Goal: Download file/media

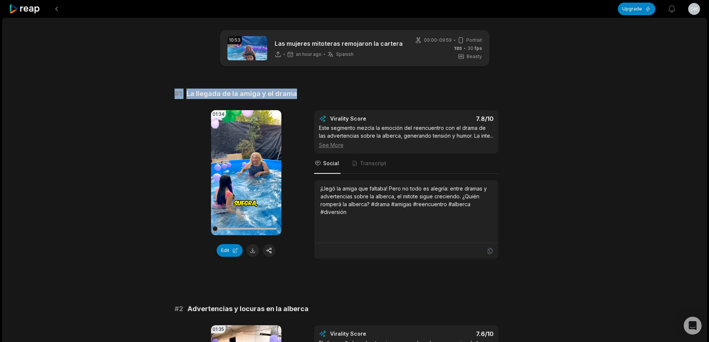
drag, startPoint x: 172, startPoint y: 93, endPoint x: 339, endPoint y: 90, distance: 166.7
copy div "# 1 La llegada de la amiga y el drama"
click at [256, 250] on button at bounding box center [252, 250] width 13 height 13
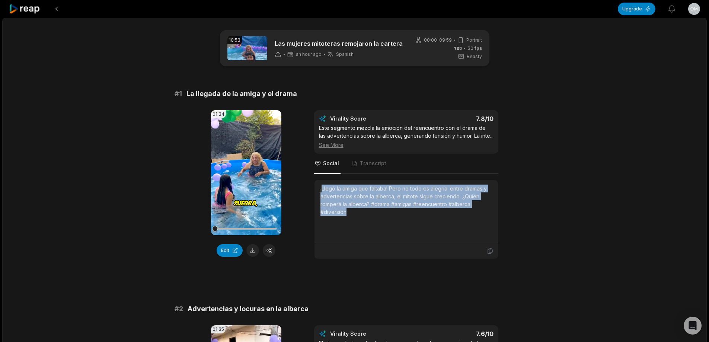
drag, startPoint x: 324, startPoint y: 190, endPoint x: 354, endPoint y: 215, distance: 39.6
click at [354, 215] on div "¡Llegó la amiga que faltaba! Pero no todo es alegría: entre dramas y advertenci…" at bounding box center [405, 200] width 171 height 31
copy div "Llegó la amiga que faltaba! Pero no todo es alegría: entre dramas y advertencia…"
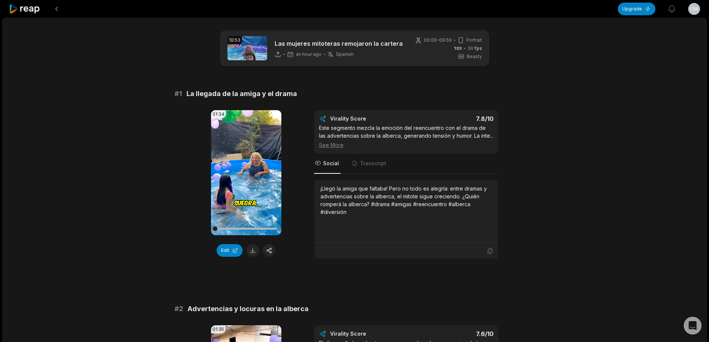
click at [317, 190] on div "¡Llegó la amiga que faltaba! Pero no todo es alegría: entre dramas y advertenci…" at bounding box center [405, 211] width 183 height 63
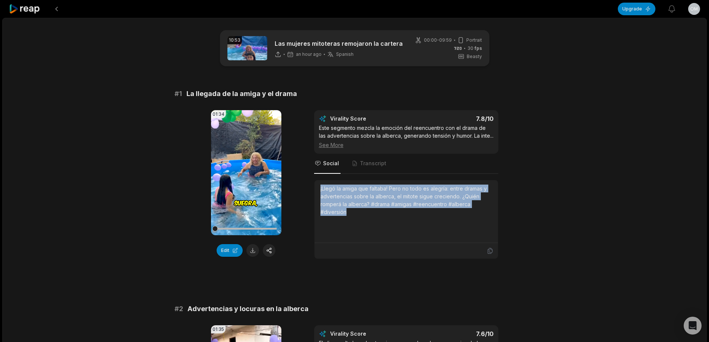
drag, startPoint x: 319, startPoint y: 187, endPoint x: 356, endPoint y: 220, distance: 49.6
click at [356, 220] on div "¡Llegó la amiga que faltaba! Pero no todo es alegría: entre dramas y advertenci…" at bounding box center [405, 211] width 183 height 63
copy div "¡Llegó la amiga que faltaba! Pero no todo es alegría: entre dramas y advertenci…"
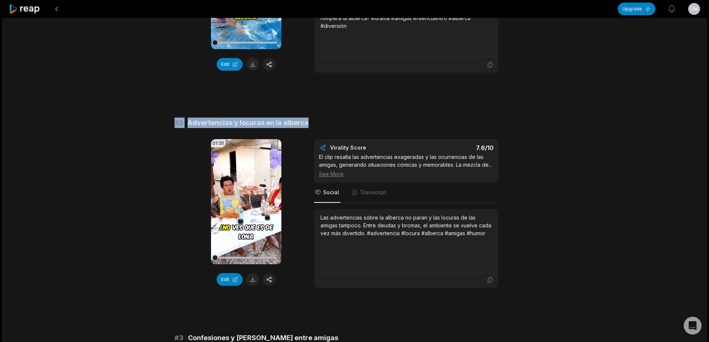
drag, startPoint x: 171, startPoint y: 121, endPoint x: 349, endPoint y: 117, distance: 177.1
copy div "# 2 Advertencias y locuras en la alberca"
click at [254, 280] on button at bounding box center [252, 279] width 13 height 13
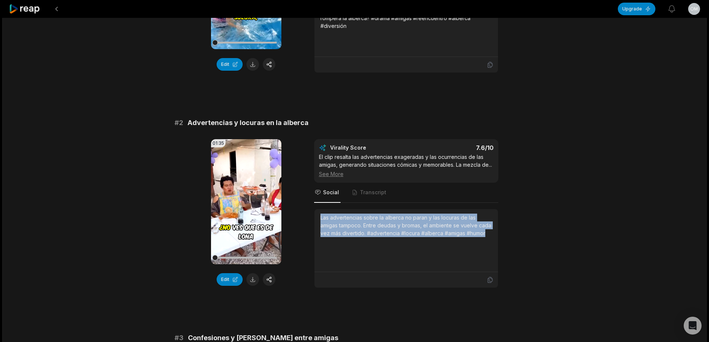
drag, startPoint x: 318, startPoint y: 224, endPoint x: 521, endPoint y: 240, distance: 203.3
click at [533, 242] on div "01:35 Your browser does not support mp4 format. Edit Virality Score 7.6 /10 El …" at bounding box center [354, 213] width 360 height 149
copy div "Las advertencias sobre la alberca no paran y las locuras de las amigas tampoco.…"
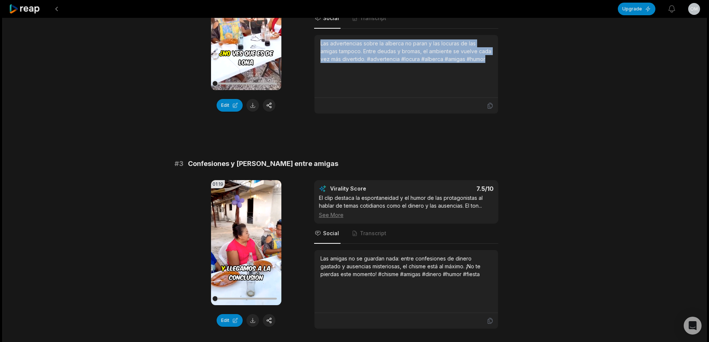
scroll to position [409, 0]
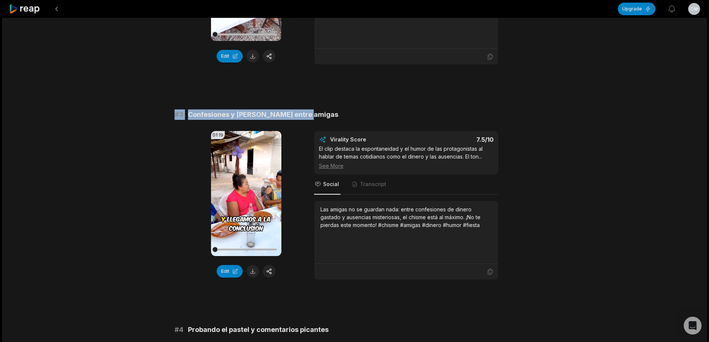
drag, startPoint x: 174, startPoint y: 121, endPoint x: 338, endPoint y: 127, distance: 164.2
click at [338, 120] on div "# 3 Confesiones y chismes entre amigas" at bounding box center [354, 114] width 360 height 10
copy div "# 3 Confesiones y chismes entre amigas"
click at [256, 278] on button at bounding box center [252, 271] width 13 height 13
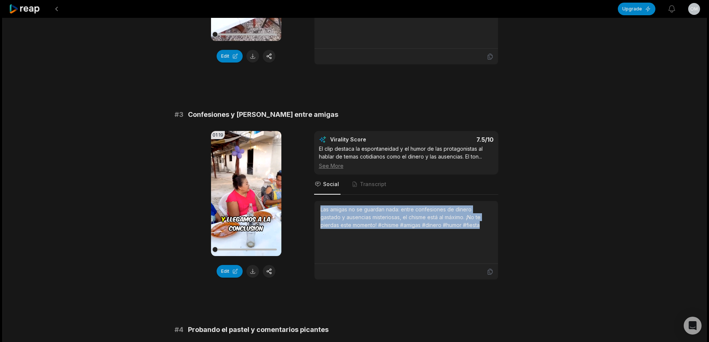
drag, startPoint x: 317, startPoint y: 217, endPoint x: 482, endPoint y: 250, distance: 168.4
click at [482, 250] on div "Las amigas no se guardan nada: entre confesiones de dinero gastado y ausencias …" at bounding box center [405, 232] width 183 height 63
copy div "Las amigas no se guardan nada: entre confesiones de dinero gastado y ausencias …"
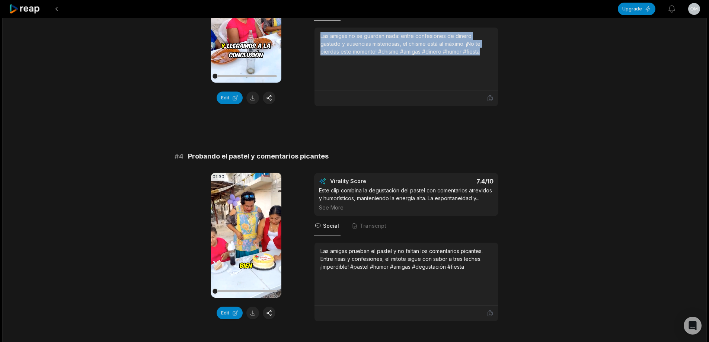
scroll to position [595, 0]
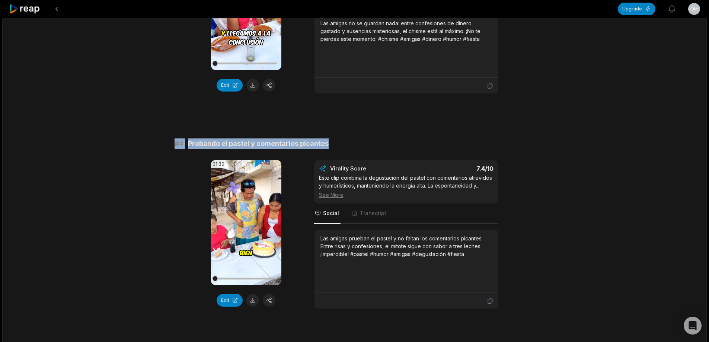
drag, startPoint x: 173, startPoint y: 150, endPoint x: 424, endPoint y: 149, distance: 251.1
click at [424, 149] on div "10:53 Las mujeres mitoteras remojaron la cartera an hour ago Spanish es 00:00 -…" at bounding box center [354, 331] width 704 height 1816
copy div "# 4 Probando el pastel y comentarios picantes"
click at [254, 307] on button at bounding box center [252, 300] width 13 height 13
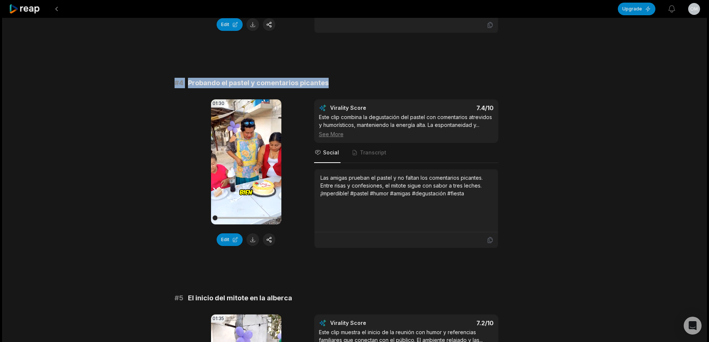
scroll to position [670, 0]
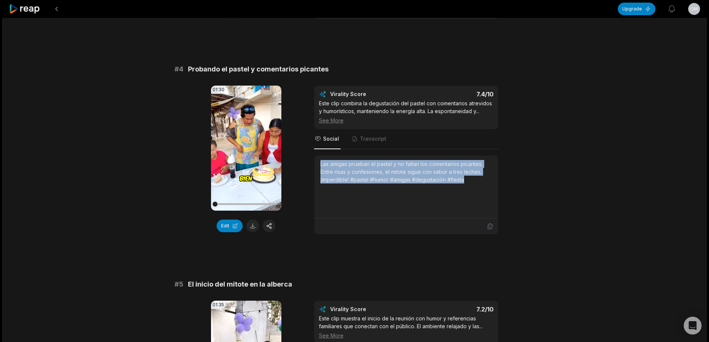
drag, startPoint x: 319, startPoint y: 171, endPoint x: 473, endPoint y: 189, distance: 155.1
click at [473, 189] on div "Las amigas prueban el pastel y no faltan los comentarios picantes. Entre risas …" at bounding box center [405, 187] width 183 height 63
copy div "Las amigas prueban el pastel y no faltan los comentarios picantes. Entre risas …"
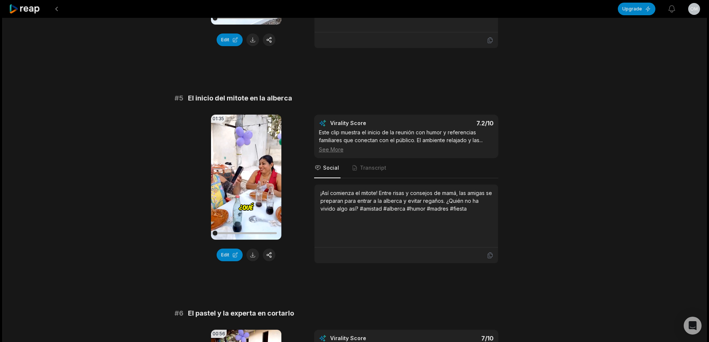
click at [321, 107] on div "10:53 Las mujeres mitoteras remojaron la cartera an hour ago Spanish es 00:00 -…" at bounding box center [354, 70] width 704 height 1816
click at [257, 261] on button at bounding box center [252, 255] width 13 height 13
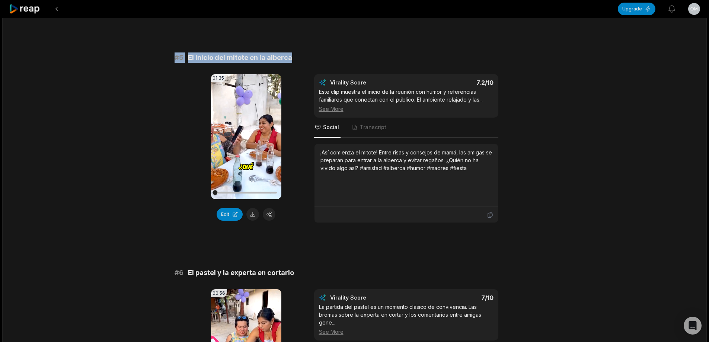
scroll to position [893, 0]
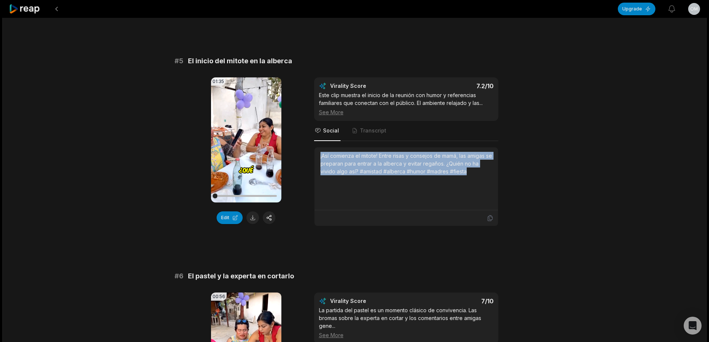
drag, startPoint x: 319, startPoint y: 164, endPoint x: 485, endPoint y: 189, distance: 168.1
click at [485, 189] on div "¡Así comienza el mitote! Entre risas y consejos de mamá, las amigas se preparan…" at bounding box center [405, 178] width 183 height 63
copy div "¡Así comienza el mitote! Entre risas y consejos de mamá, las amigas se preparan…"
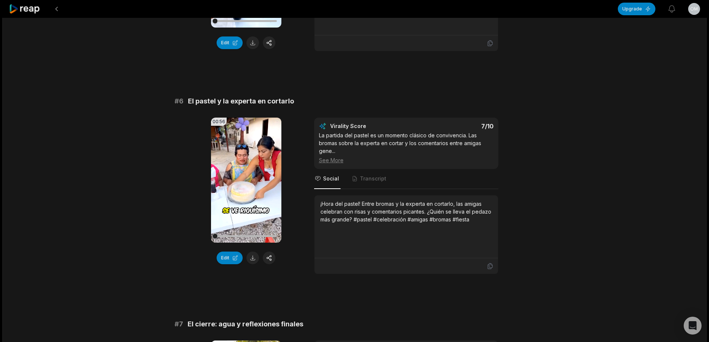
scroll to position [1079, 0]
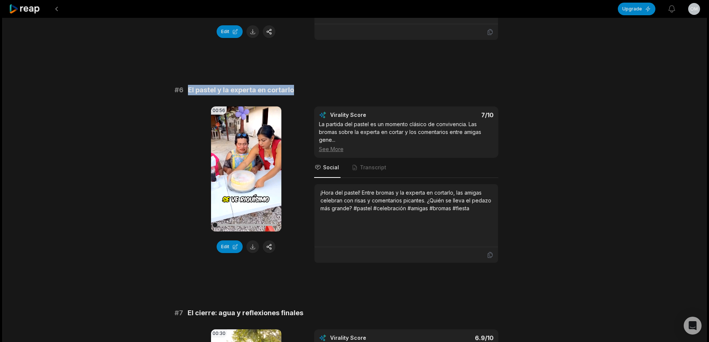
drag, startPoint x: 188, startPoint y: 96, endPoint x: 359, endPoint y: 96, distance: 171.5
click at [362, 95] on div "# 6 El pastel y la experta en cortarlo" at bounding box center [354, 90] width 360 height 10
copy span "El pastel y la experta en cortarlo"
click at [255, 253] on button at bounding box center [252, 246] width 13 height 13
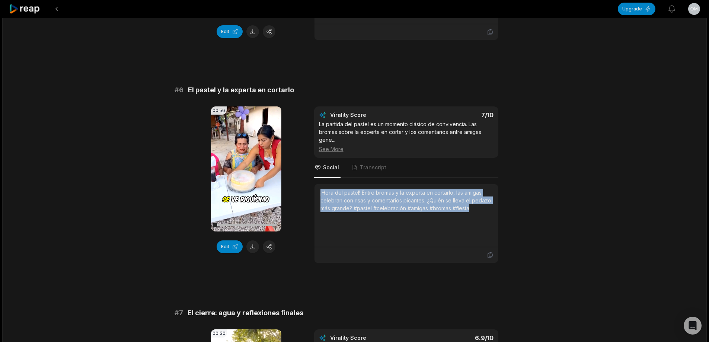
drag, startPoint x: 319, startPoint y: 201, endPoint x: 497, endPoint y: 231, distance: 180.3
click at [497, 231] on div "¡Hora del pastel! Entre bromas y la experta en cortarlo, las amigas celebran co…" at bounding box center [405, 215] width 183 height 63
copy div "¡Hora del pastel! Entre bromas y la experta en cortarlo, las amigas celebran co…"
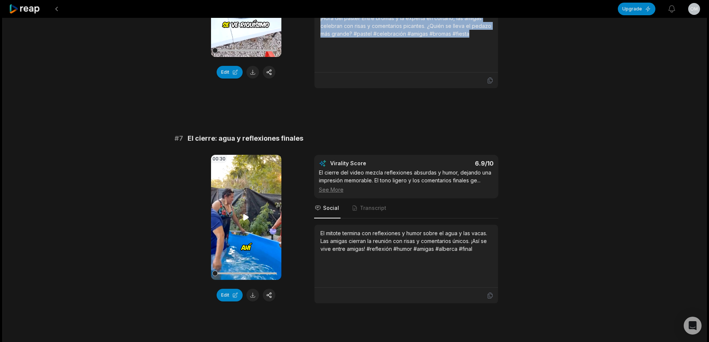
scroll to position [1339, 0]
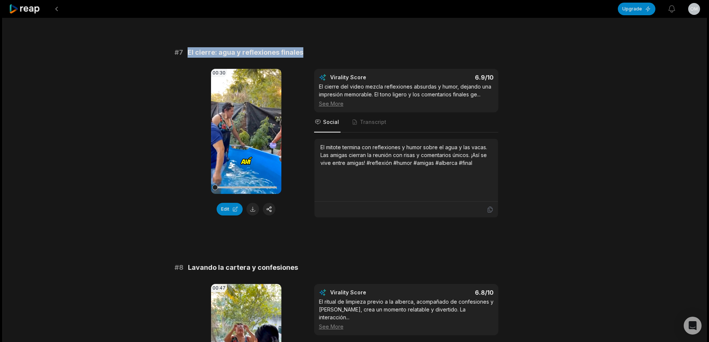
drag, startPoint x: 188, startPoint y: 62, endPoint x: 390, endPoint y: 63, distance: 202.4
click at [390, 58] on div "# 7 El cierre: agua y reflexiones finales" at bounding box center [354, 52] width 360 height 10
copy span "El cierre: agua y reflexiones finales"
click at [254, 215] on button at bounding box center [252, 209] width 13 height 13
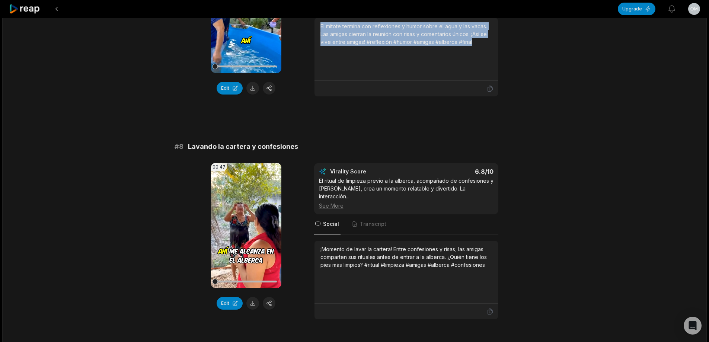
scroll to position [1494, 0]
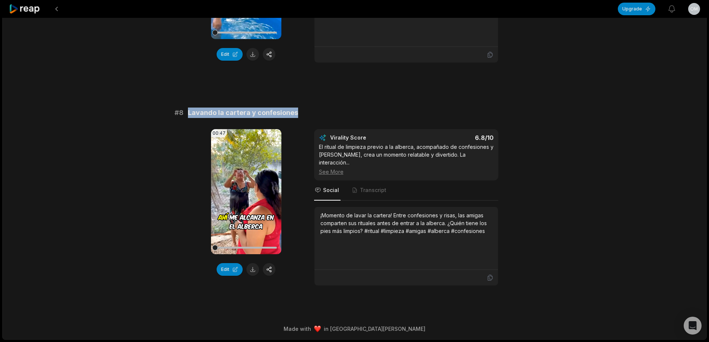
drag, startPoint x: 188, startPoint y: 121, endPoint x: 323, endPoint y: 127, distance: 135.2
click at [341, 118] on div "# 8 Lavando la cartera y confesiones" at bounding box center [354, 113] width 360 height 10
copy span "Lavando la cartera y confesiones"
click at [253, 273] on button at bounding box center [252, 269] width 13 height 13
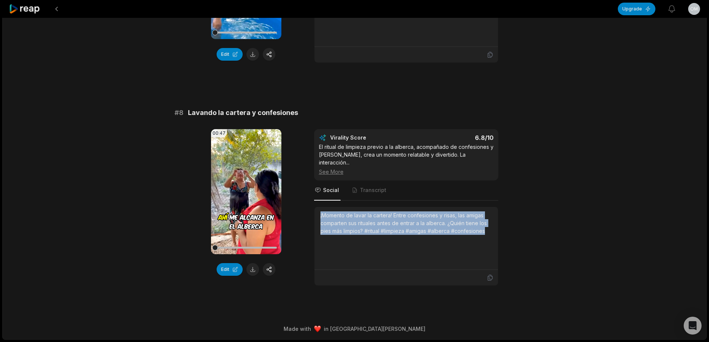
drag, startPoint x: 317, startPoint y: 216, endPoint x: 508, endPoint y: 231, distance: 191.4
click at [508, 231] on div "00:47 Your browser does not support mp4 format. Edit Virality Score 6.8 /10 El …" at bounding box center [354, 207] width 360 height 157
copy div "¡Momento de lavar la cartera! Entre confesiones y risas, las amigas comparten s…"
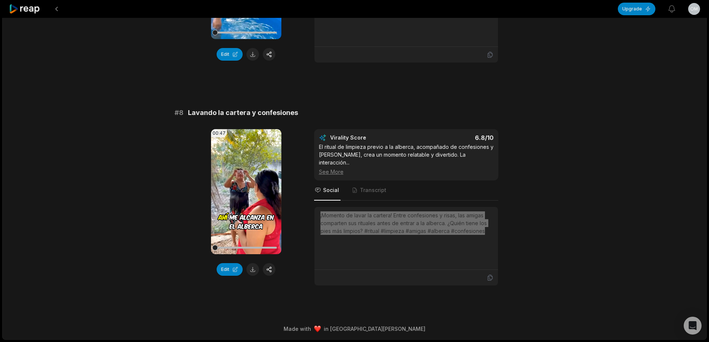
scroll to position [1494, 0]
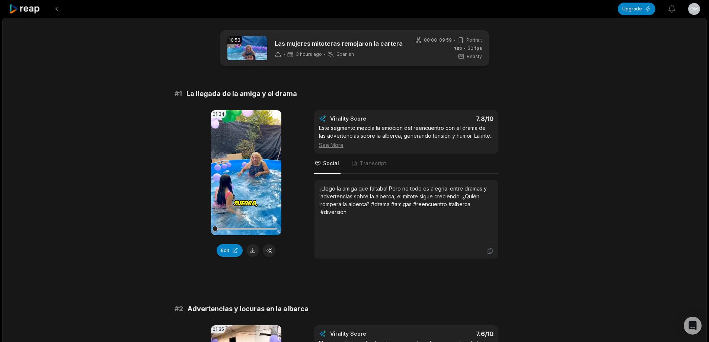
scroll to position [1494, 0]
